Goal: Task Accomplishment & Management: Complete application form

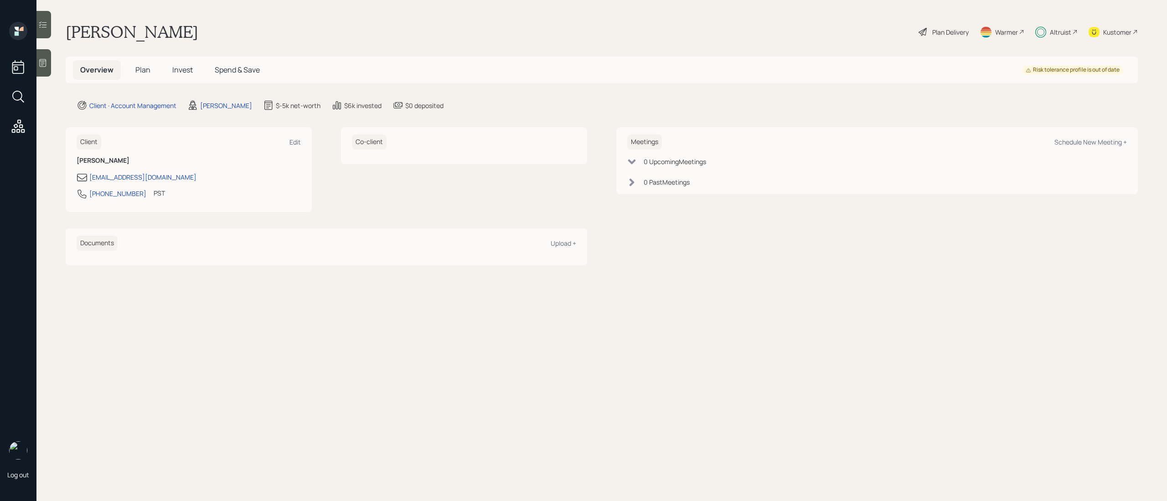
click at [141, 72] on span "Plan" at bounding box center [142, 70] width 15 height 10
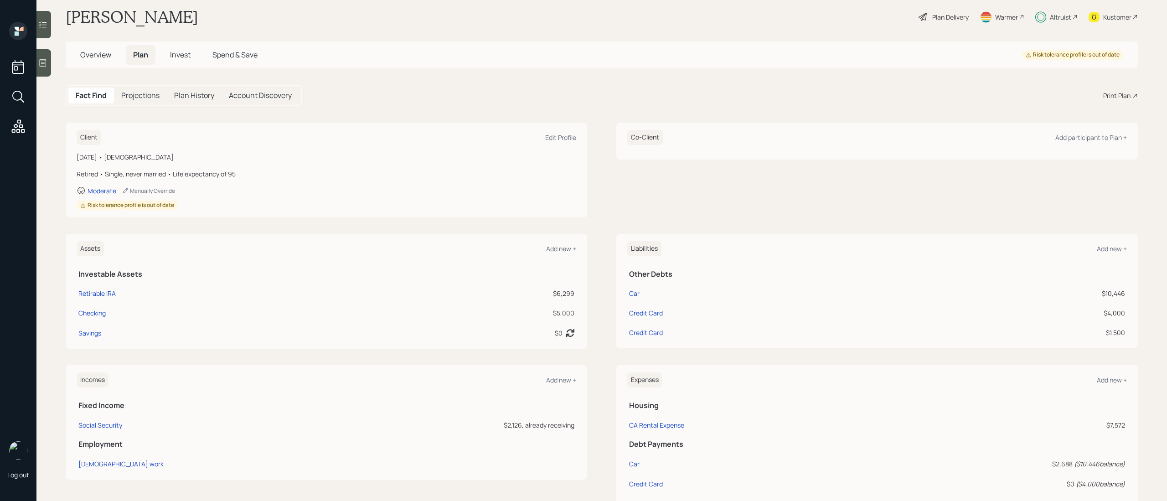
scroll to position [17, 0]
click at [186, 51] on span "Invest" at bounding box center [180, 53] width 21 height 10
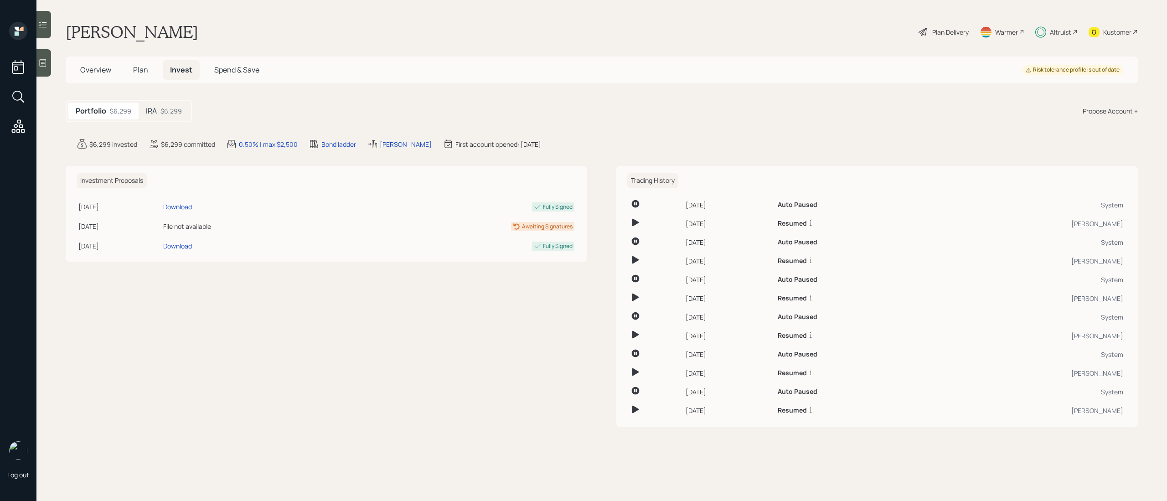
click at [161, 117] on div "IRA $6,299" at bounding box center [164, 111] width 51 height 17
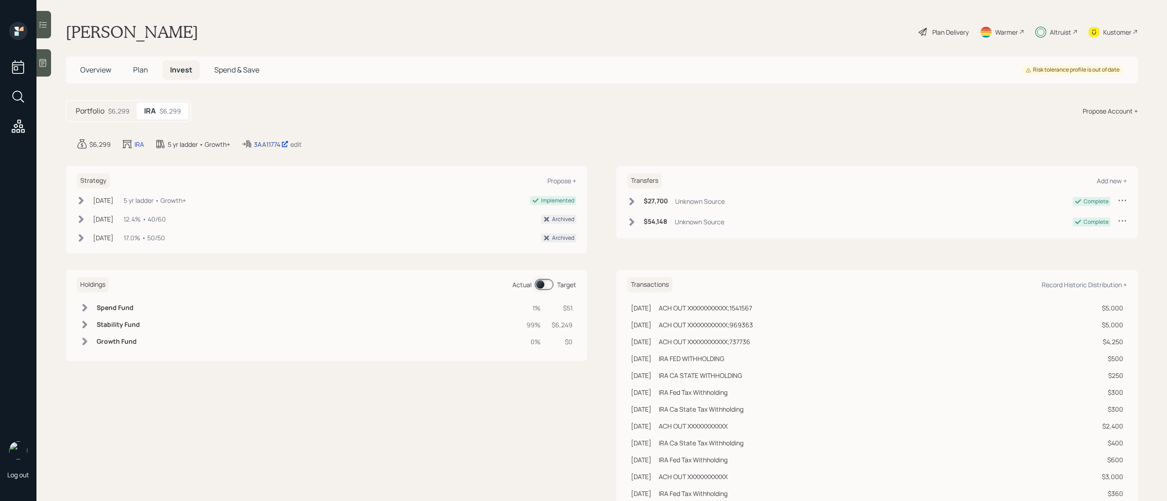
click at [269, 145] on div "3AA11774" at bounding box center [271, 144] width 35 height 10
click at [265, 142] on div "3AA11774" at bounding box center [271, 144] width 35 height 10
click at [143, 67] on span "Plan" at bounding box center [140, 70] width 15 height 10
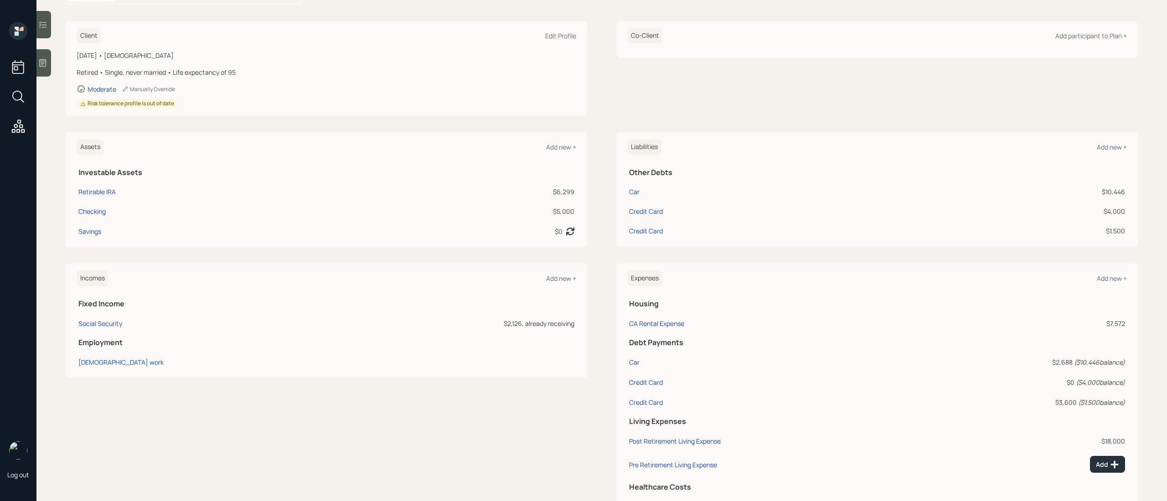
scroll to position [160, 0]
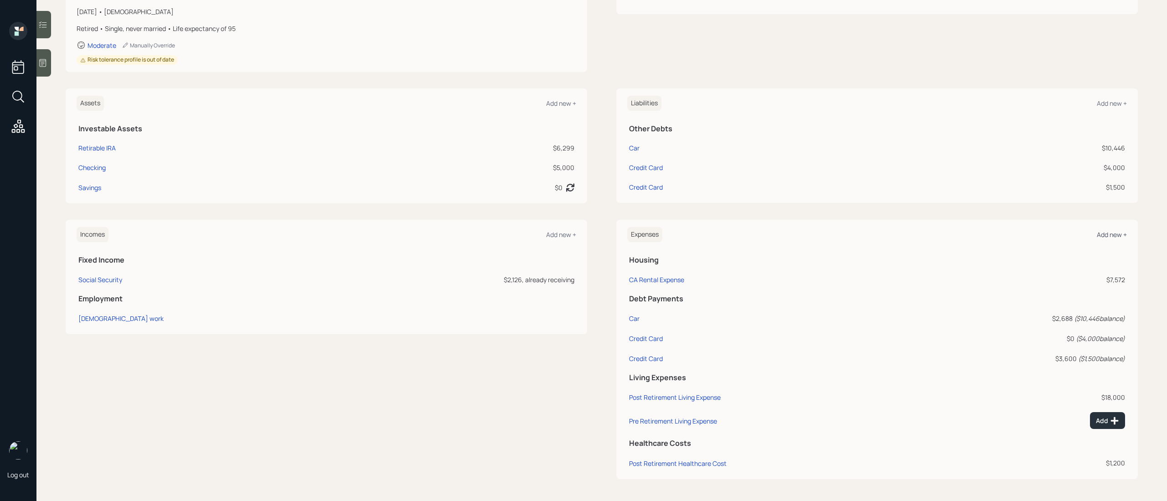
click at [1108, 231] on div "Add new +" at bounding box center [1112, 234] width 30 height 9
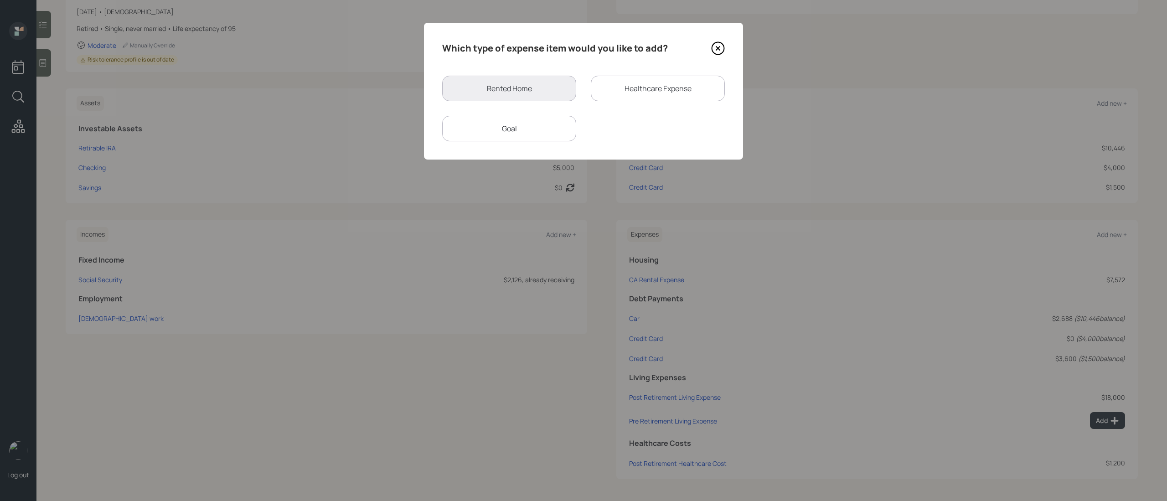
click at [523, 121] on div "Goal" at bounding box center [509, 129] width 134 height 26
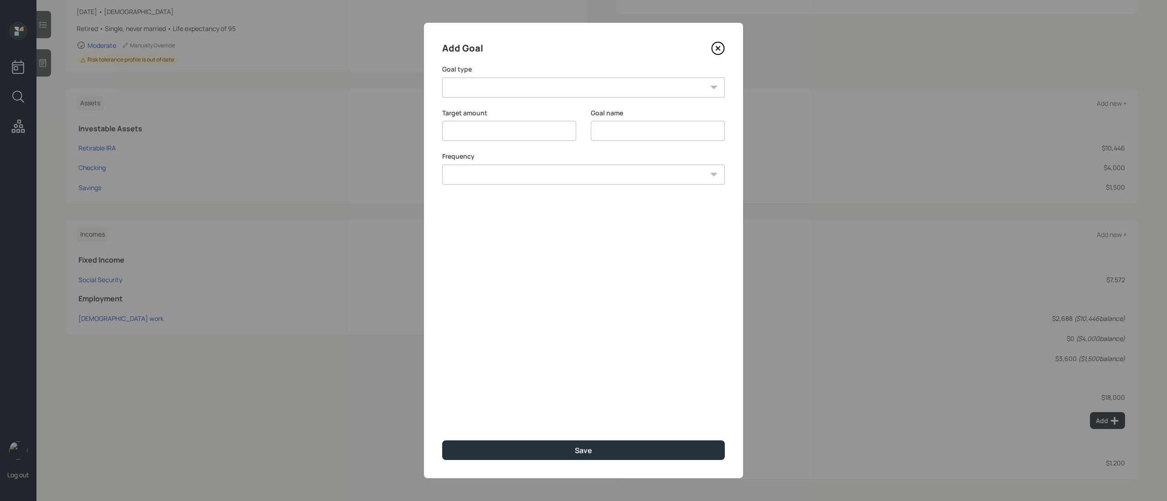
type input "$"
click at [544, 95] on select "Create an emergency fund Donate to charity Purchase a home Make a purchase Supp…" at bounding box center [583, 87] width 283 height 20
select select "other"
click at [442, 77] on select "Create an emergency fund Donate to charity Purchase a home Make a purchase Supp…" at bounding box center [583, 87] width 283 height 20
type input "Other"
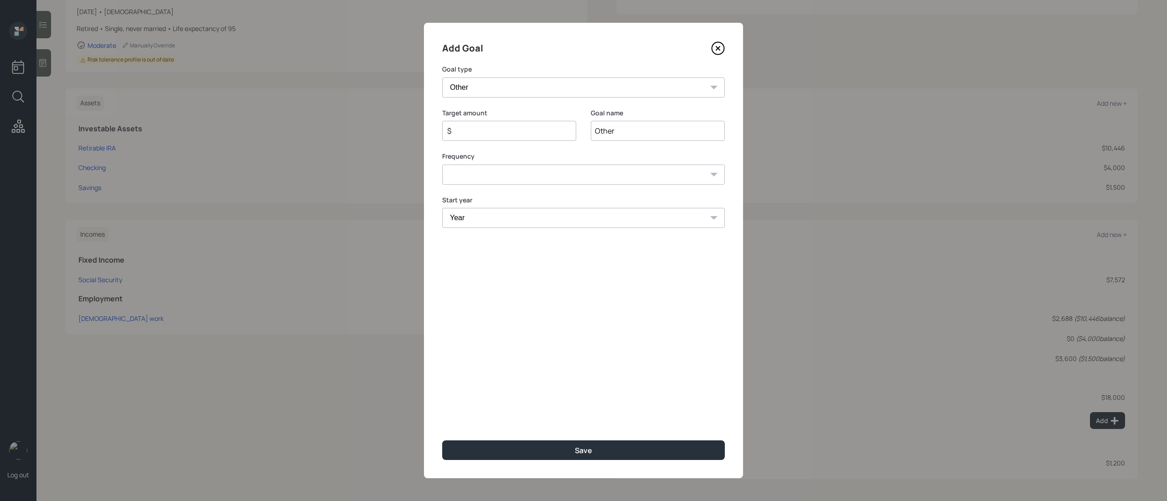
click at [489, 134] on input "$" at bounding box center [505, 130] width 119 height 11
click at [617, 134] on input "Other" at bounding box center [658, 131] width 134 height 20
click at [591, 193] on select "One time Every 1 year Every 2 years Every 3 years Every 4 years Every 5 years E…" at bounding box center [583, 186] width 283 height 20
select select "0"
click at [442, 176] on select "One time Every 1 year Every 2 years Every 3 years Every 4 years Every 5 years E…" at bounding box center [583, 186] width 283 height 20
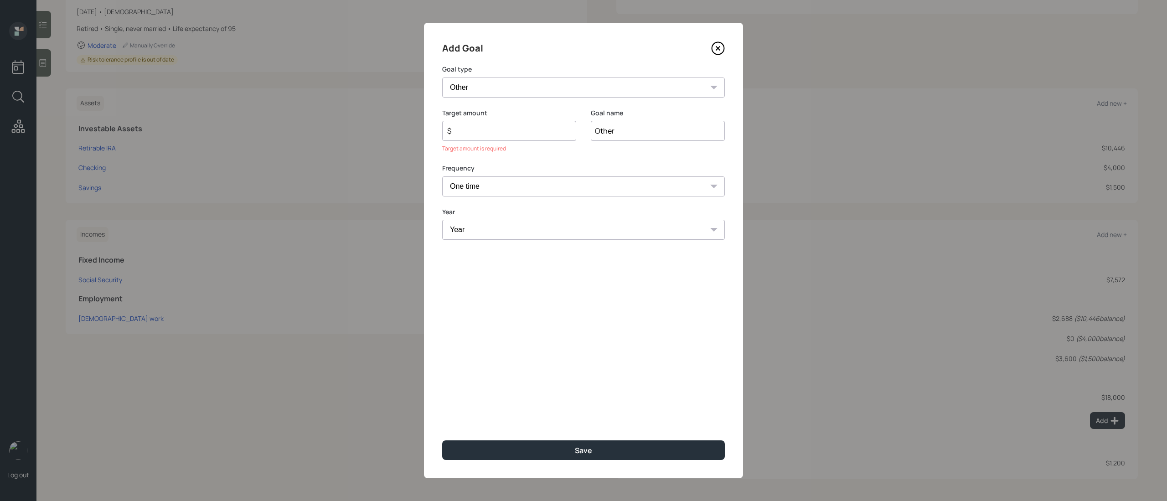
click at [497, 227] on select "Year [DATE] 2026 2027 2028 2029 2030 2031 2032 2033 2034 2035 2036 2037 2038 20…" at bounding box center [583, 230] width 283 height 20
select select "2025"
click at [442, 220] on select "Year [DATE] 2026 2027 2028 2029 2030 2031 2032 2033 2034 2035 2036 2037 2038 20…" at bounding box center [583, 230] width 283 height 20
click at [718, 51] on icon at bounding box center [718, 48] width 14 height 14
